Goal: Task Accomplishment & Management: Use online tool/utility

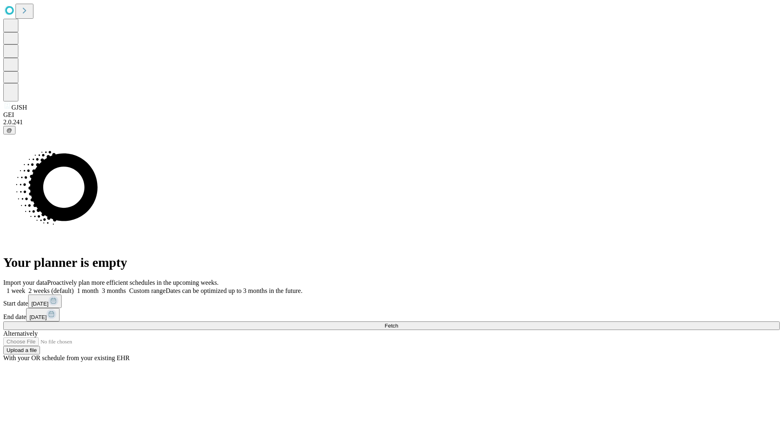
click at [398, 323] on span "Fetch" at bounding box center [391, 326] width 13 height 6
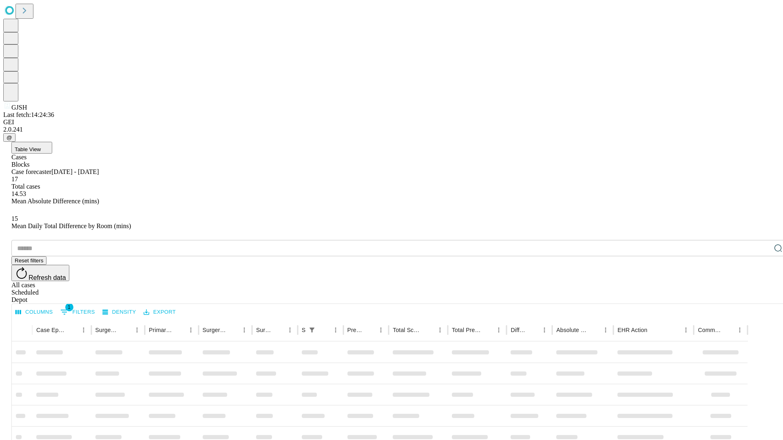
click at [762, 297] on div "Depot" at bounding box center [399, 300] width 777 height 7
